Goal: Check status

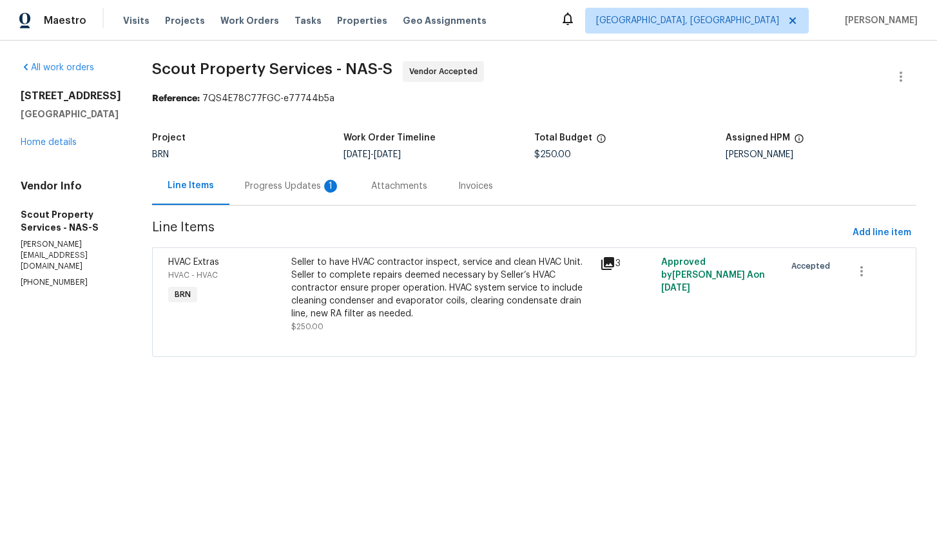
click at [283, 186] on div "Progress Updates 1" at bounding box center [292, 186] width 95 height 13
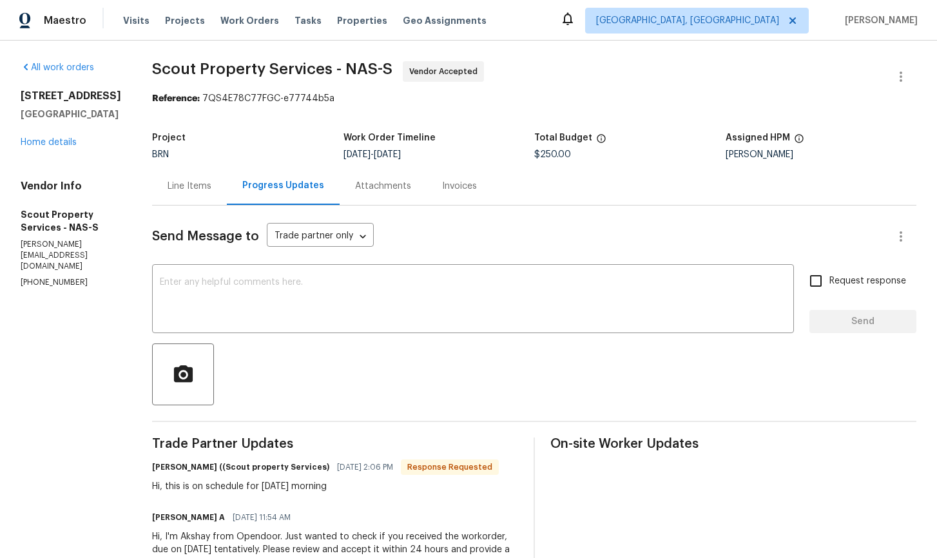
click at [186, 188] on div "Line Items" at bounding box center [190, 186] width 44 height 13
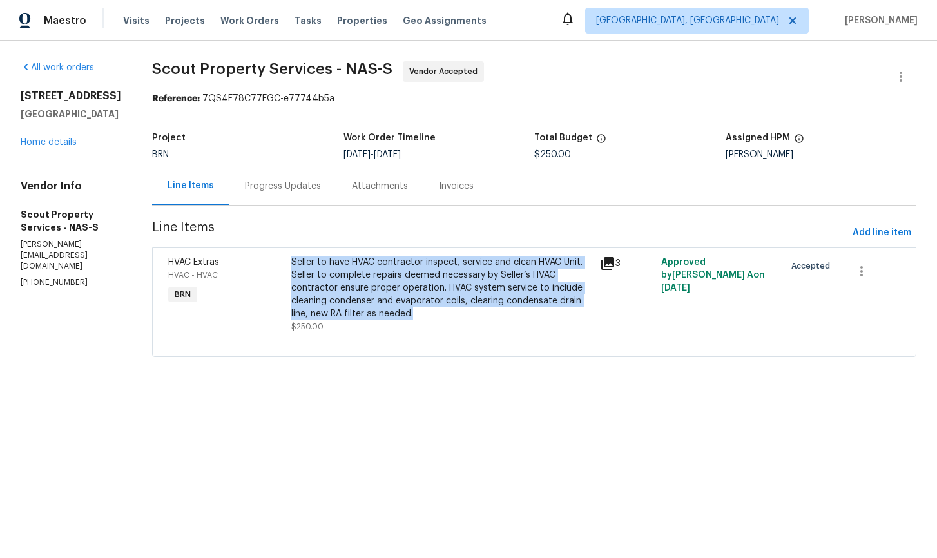
drag, startPoint x: 286, startPoint y: 262, endPoint x: 423, endPoint y: 314, distance: 146.3
click at [423, 314] on div "Seller to have HVAC contractor inspect, service and clean HVAC Unit. Seller to …" at bounding box center [441, 288] width 300 height 64
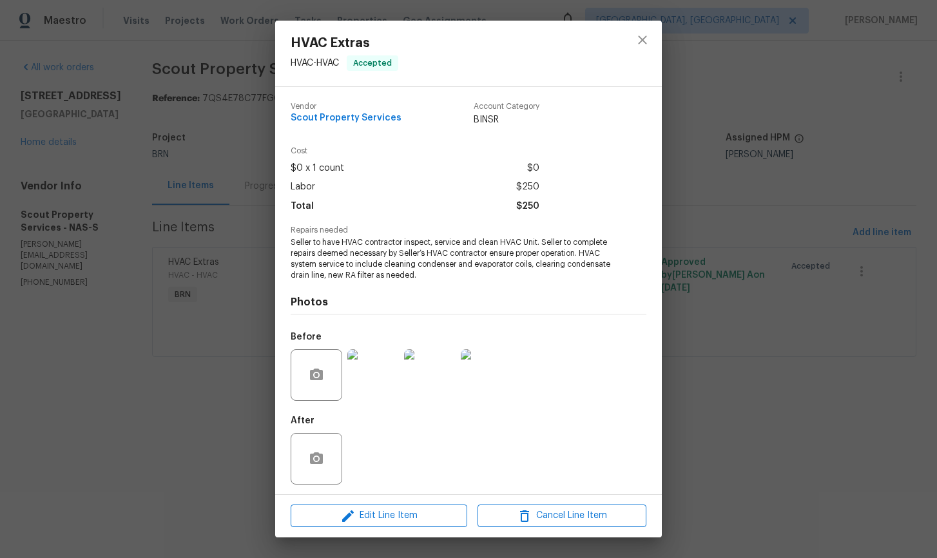
copy div "Seller to have HVAC contractor inspect, service and clean HVAC Unit. Seller to …"
click at [642, 44] on icon "close" at bounding box center [642, 39] width 15 height 15
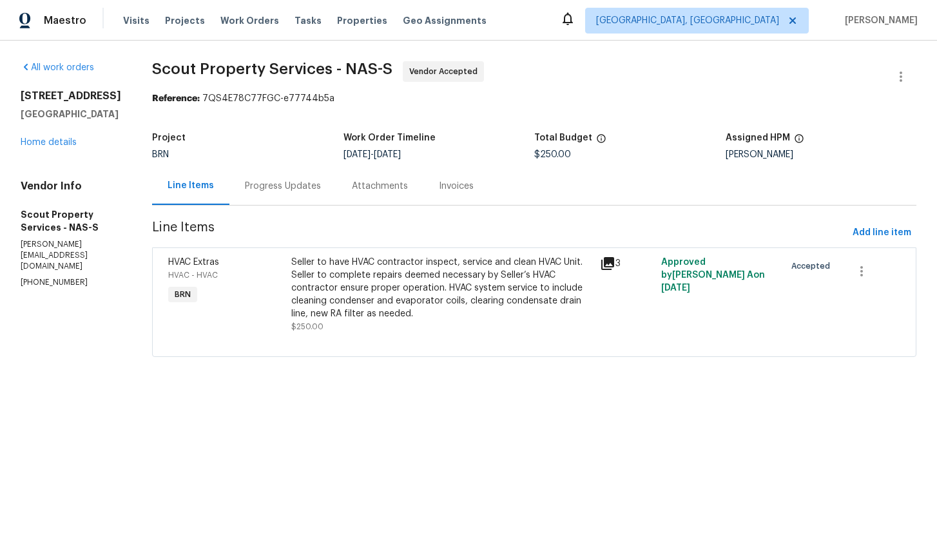
click at [193, 187] on div "Line Items" at bounding box center [191, 185] width 46 height 13
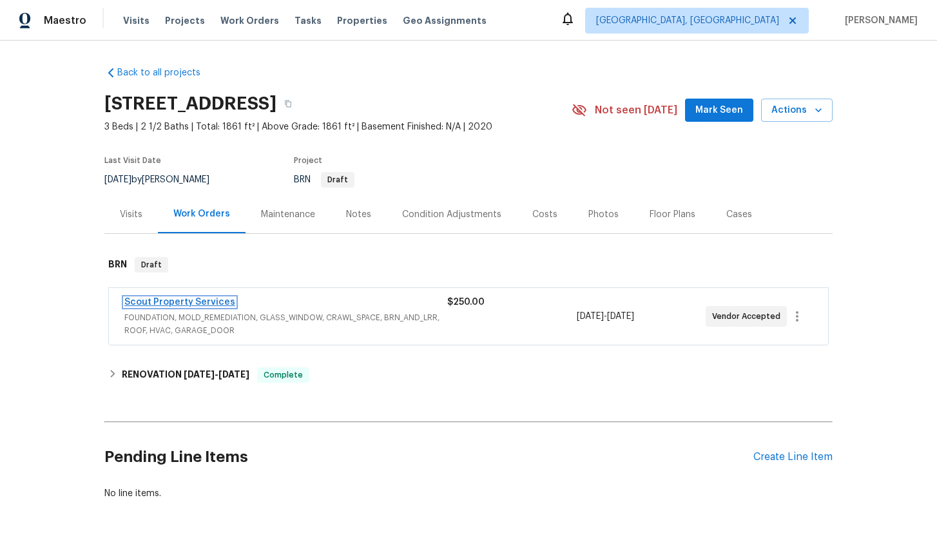
click at [211, 302] on link "Scout Property Services" at bounding box center [179, 302] width 111 height 9
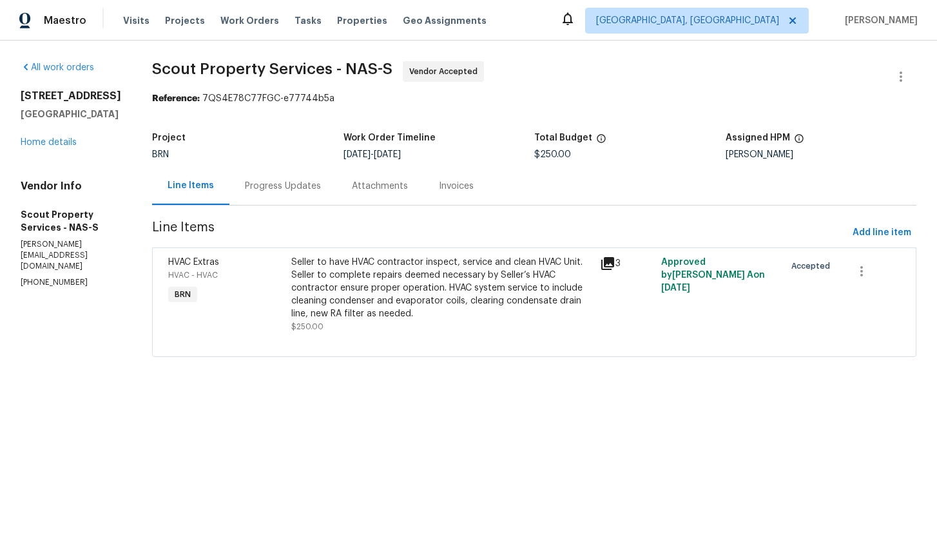
click at [280, 188] on div "Progress Updates" at bounding box center [283, 186] width 76 height 13
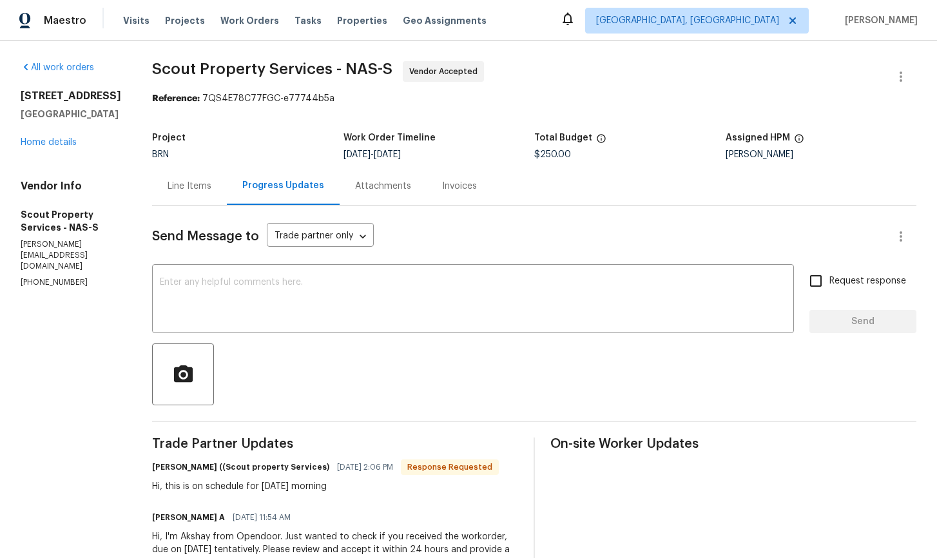
click at [205, 493] on div "Hi, this is on schedule for [DATE] morning" at bounding box center [325, 486] width 347 height 13
drag, startPoint x: 192, startPoint y: 488, endPoint x: 358, endPoint y: 490, distance: 165.7
click at [358, 490] on div "Hi, this is on schedule for [DATE] morning" at bounding box center [325, 486] width 347 height 13
copy div "on schedule for [DATE] morning"
